Goal: Transaction & Acquisition: Purchase product/service

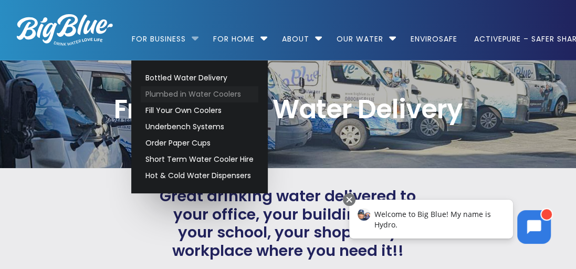
click at [217, 93] on link "Plumbed in Water Coolers" at bounding box center [200, 94] width 118 height 16
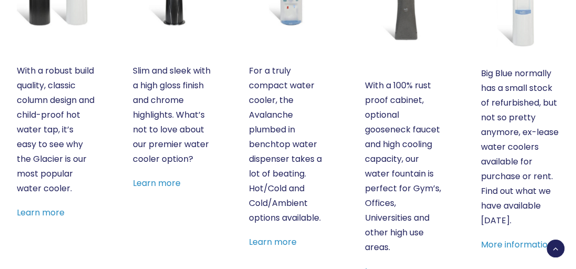
scroll to position [473, 0]
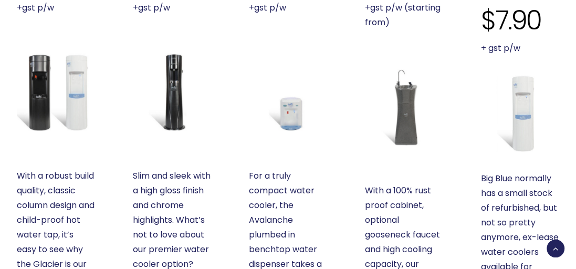
click at [524, 111] on img at bounding box center [520, 114] width 78 height 78
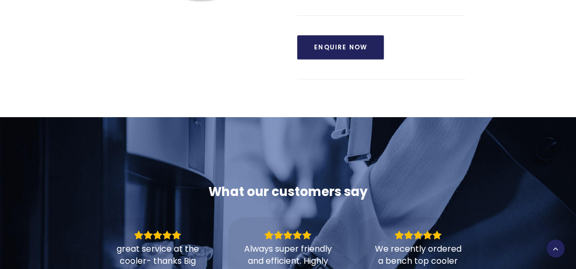
scroll to position [420, 0]
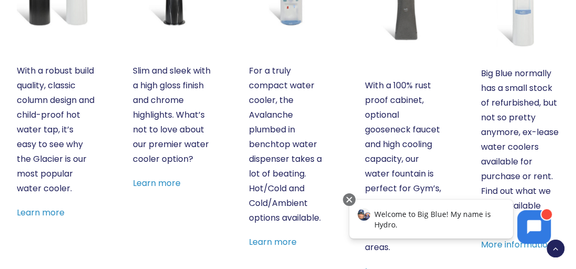
scroll to position [525, 0]
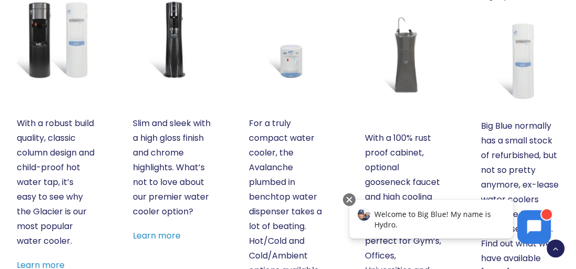
click at [295, 74] on img at bounding box center [288, 40] width 78 height 78
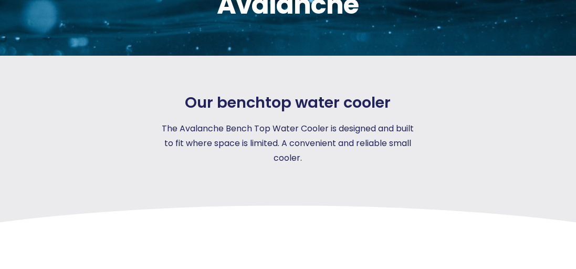
scroll to position [158, 0]
